Goal: Task Accomplishment & Management: Use online tool/utility

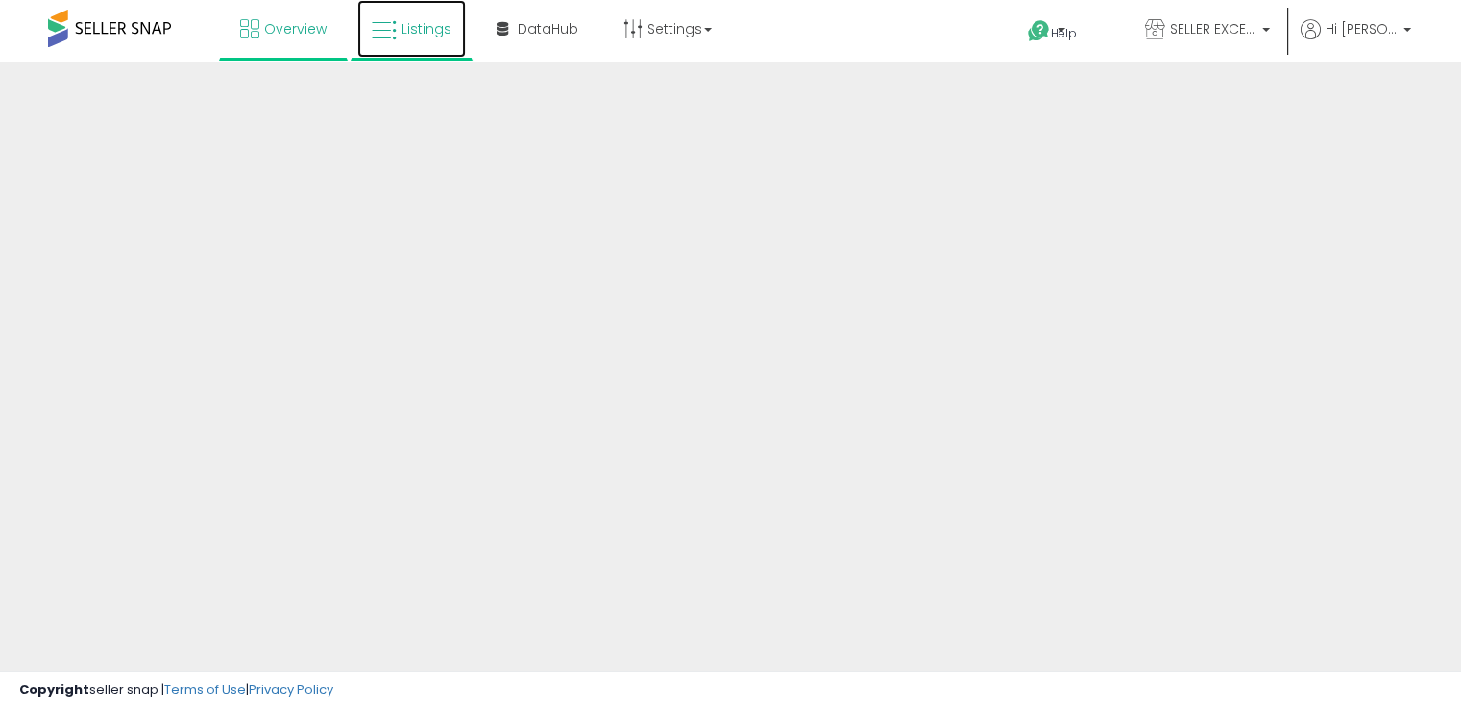
click at [406, 44] on link "Listings" at bounding box center [411, 29] width 109 height 58
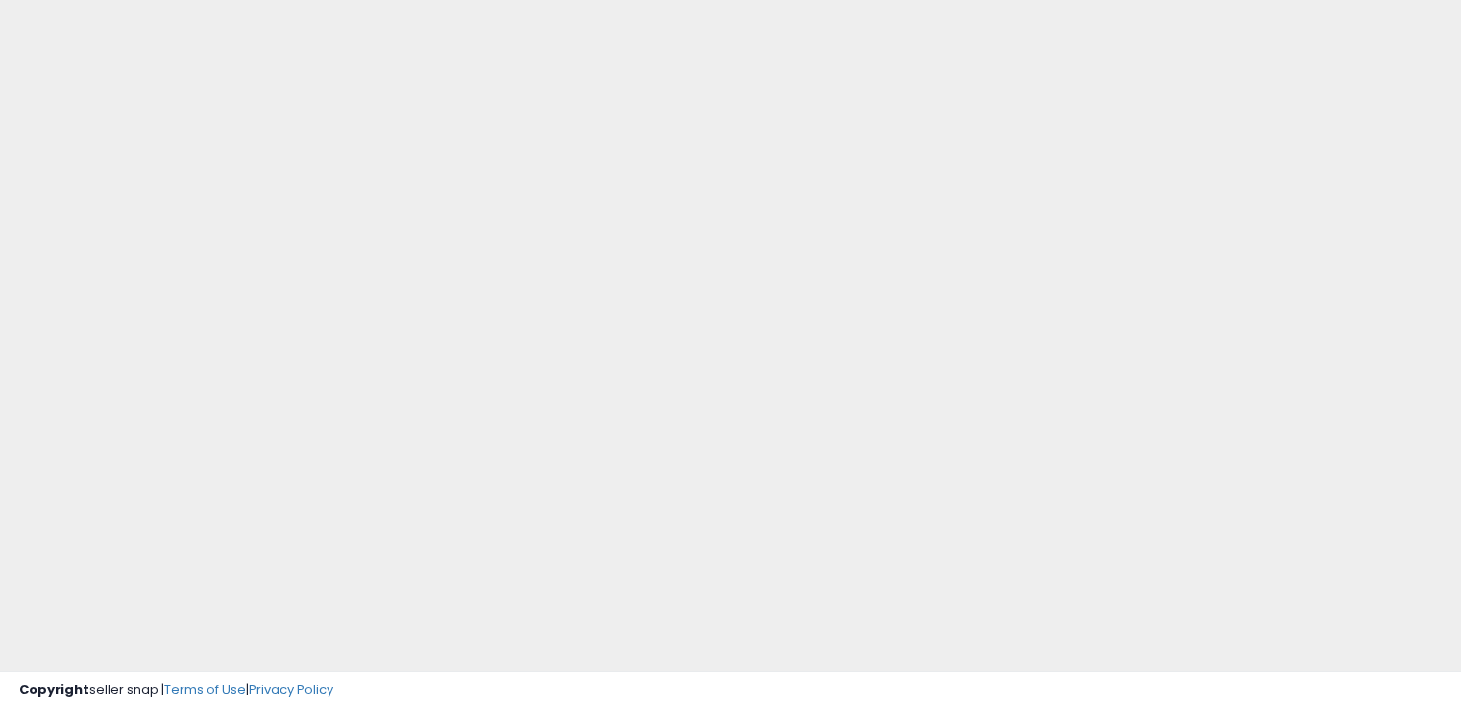
scroll to position [151, 0]
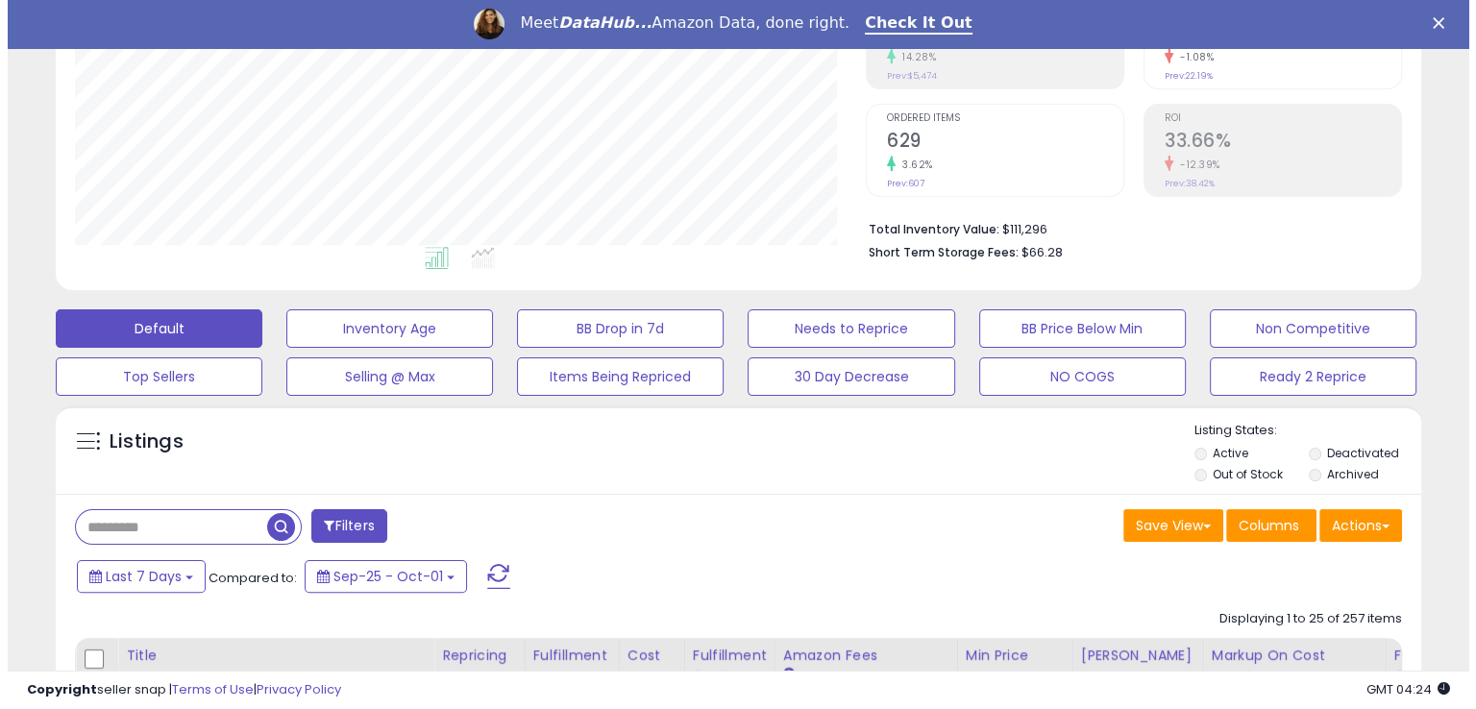
scroll to position [384, 0]
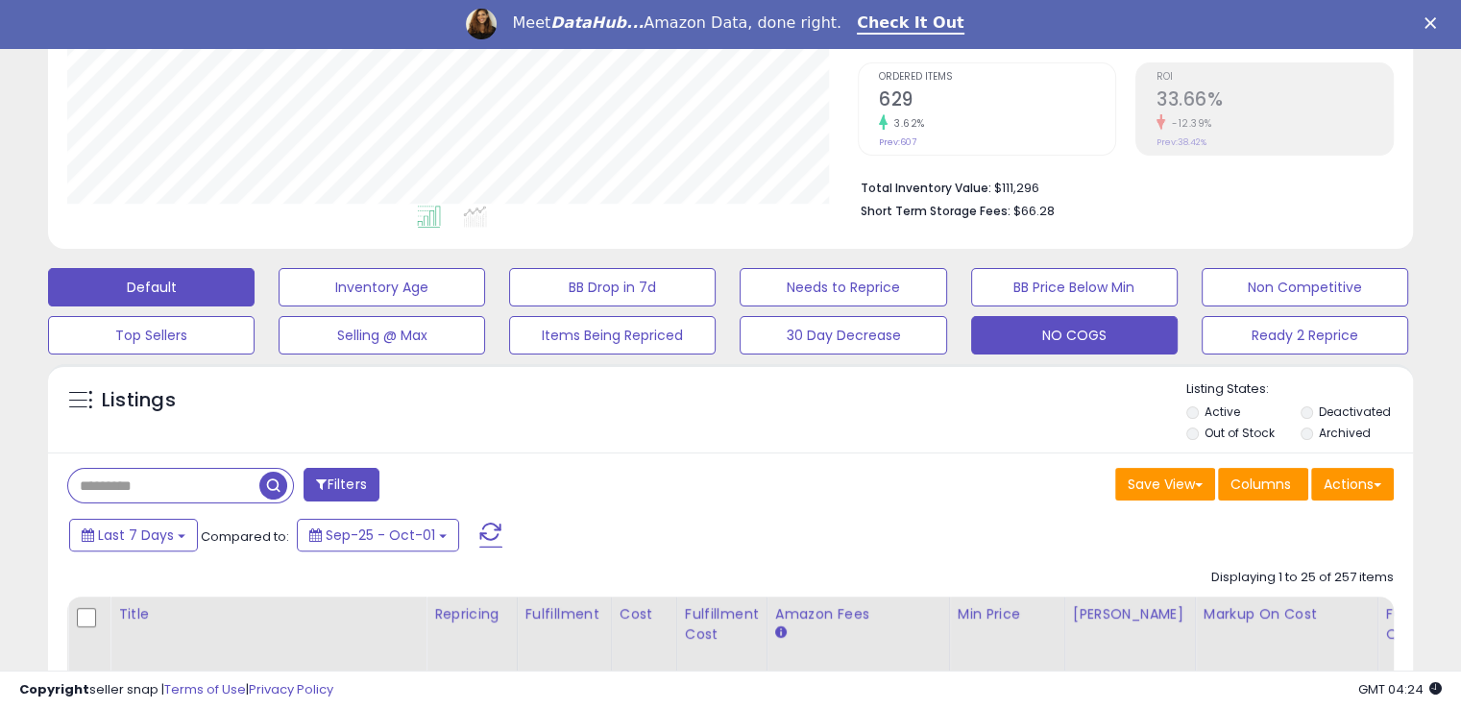
click at [996, 330] on button "NO COGS" at bounding box center [1074, 335] width 207 height 38
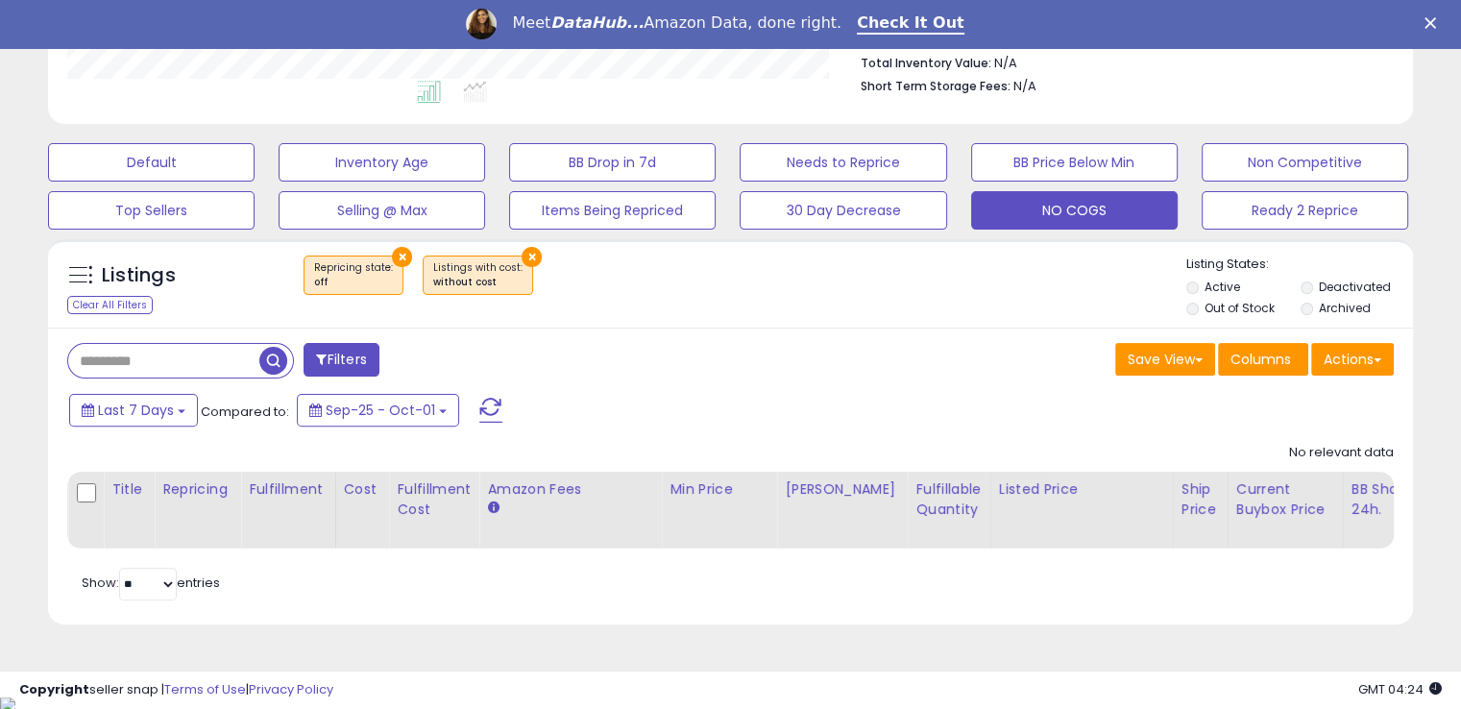
scroll to position [510, 0]
